Goal: Find specific page/section: Find specific page/section

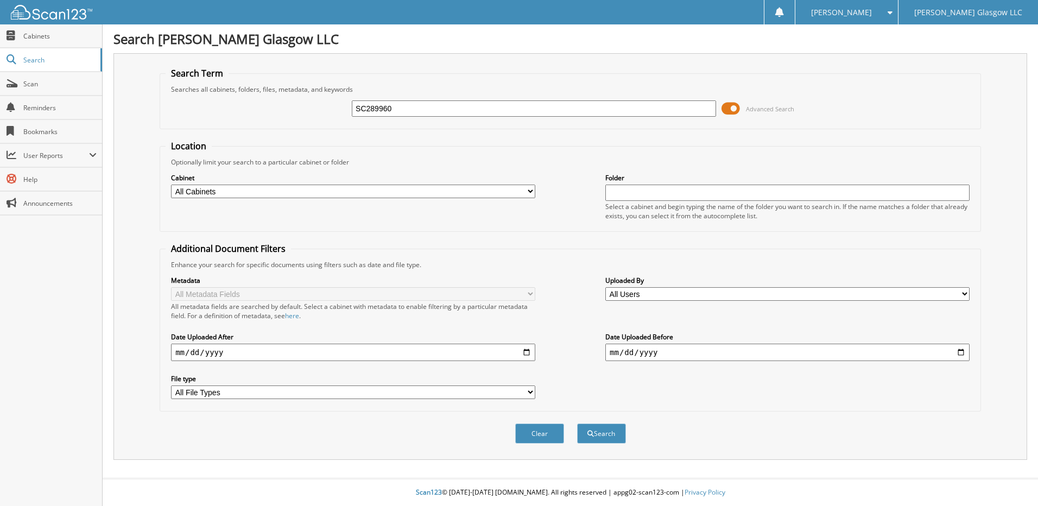
type input "SC289960"
click at [577, 424] on button "Search" at bounding box center [601, 434] width 49 height 20
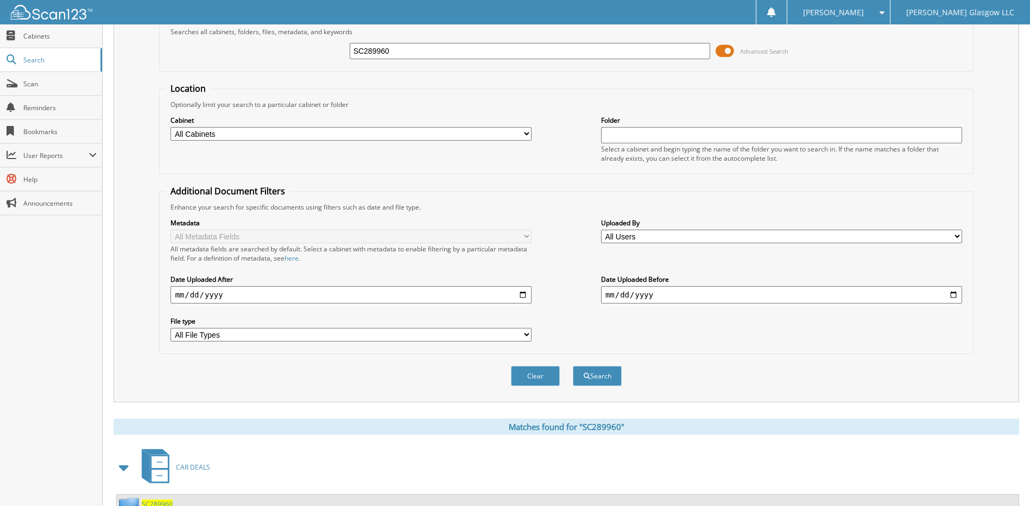
scroll to position [101, 0]
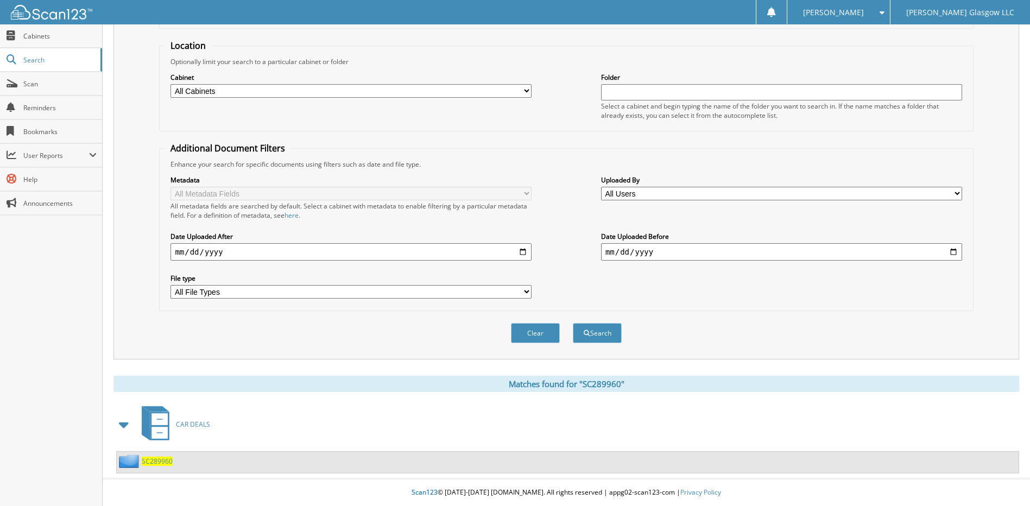
click at [161, 462] on span "SC289960" at bounding box center [157, 461] width 31 height 9
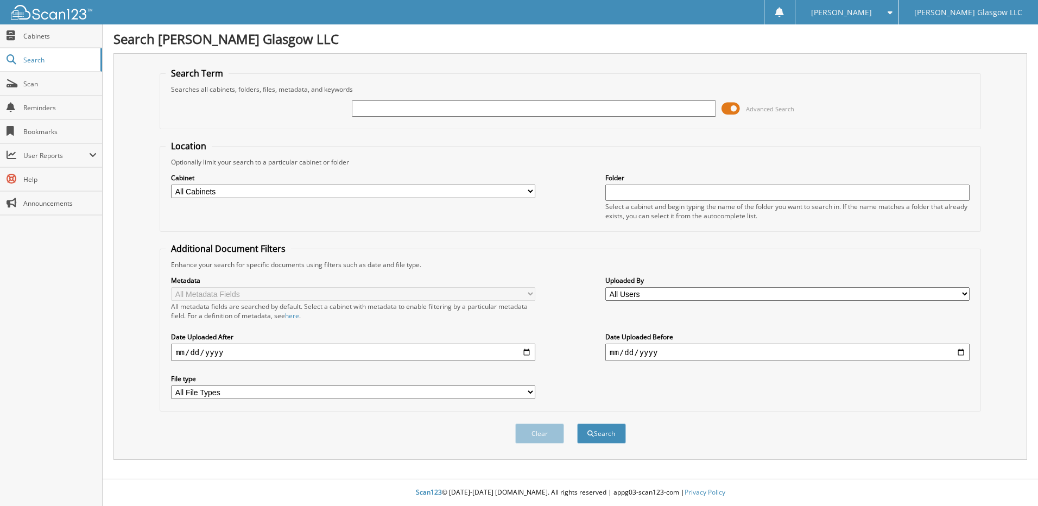
click at [31, 85] on span "Scan" at bounding box center [59, 83] width 73 height 9
